Goal: Task Accomplishment & Management: Complete application form

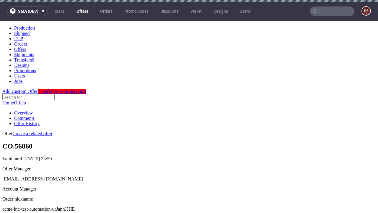
scroll to position [2, 0]
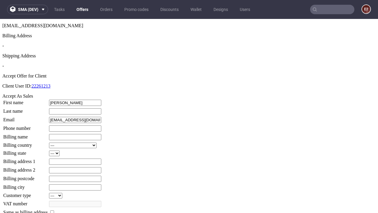
type input "[PERSON_NAME]"
type input "1509813888"
type input "[PERSON_NAME]"
select select "13"
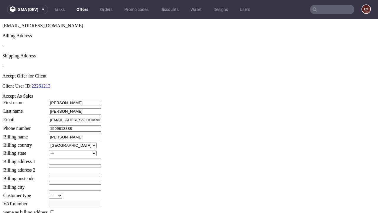
select select "132"
type input "[PERSON_NAME]"
type input "2 [PERSON_NAME]"
type input "UY6 4DG"
type input "Long Mraz"
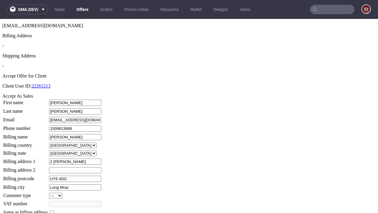
click at [54, 210] on input "checkbox" at bounding box center [52, 212] width 4 height 4
checkbox input "true"
type input "[PERSON_NAME]"
select select "13"
type input "2 [PERSON_NAME]"
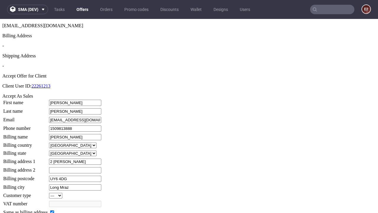
type input "UY6 4DG"
type input "Long Mraz"
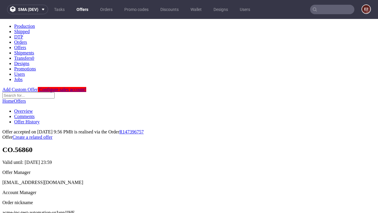
scroll to position [0, 0]
